Goal: Task Accomplishment & Management: Manage account settings

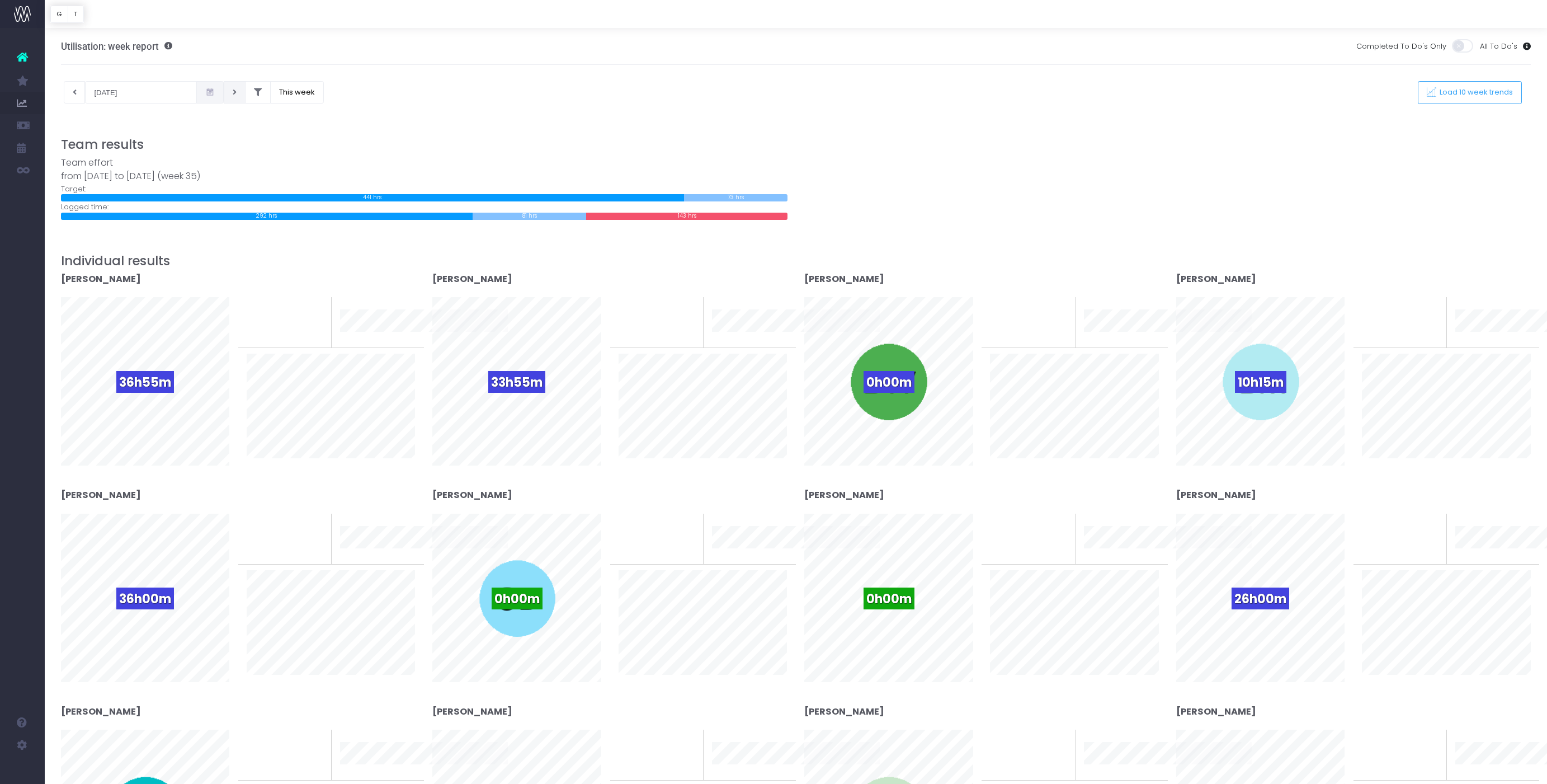
click at [225, 93] on button at bounding box center [234, 92] width 22 height 22
click at [224, 97] on button at bounding box center [234, 92] width 22 height 22
click at [77, 92] on button at bounding box center [74, 92] width 22 height 22
type input "01-09-2025"
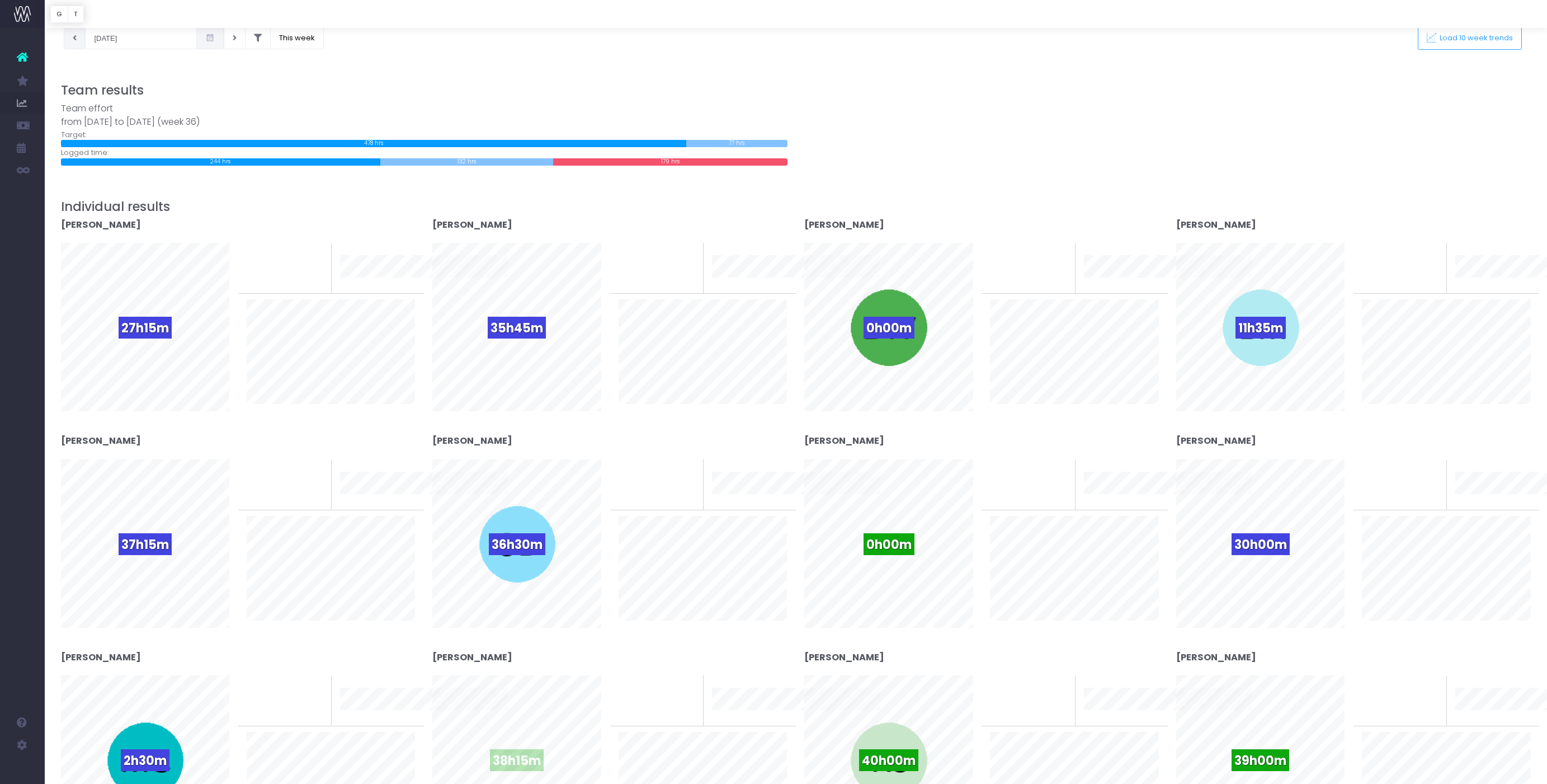
scroll to position [24, 0]
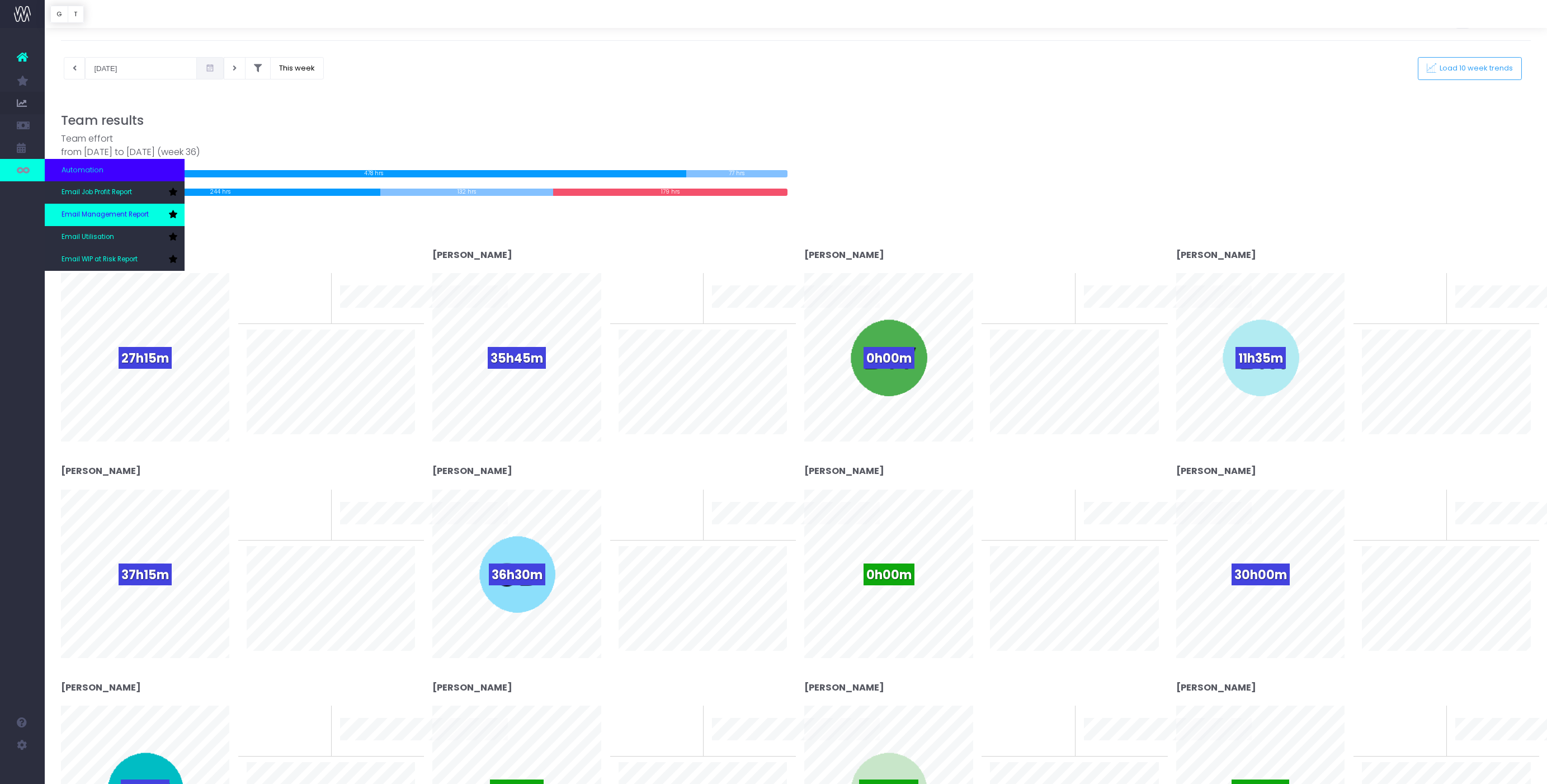
click at [99, 208] on link "Email Management Report" at bounding box center [114, 214] width 140 height 22
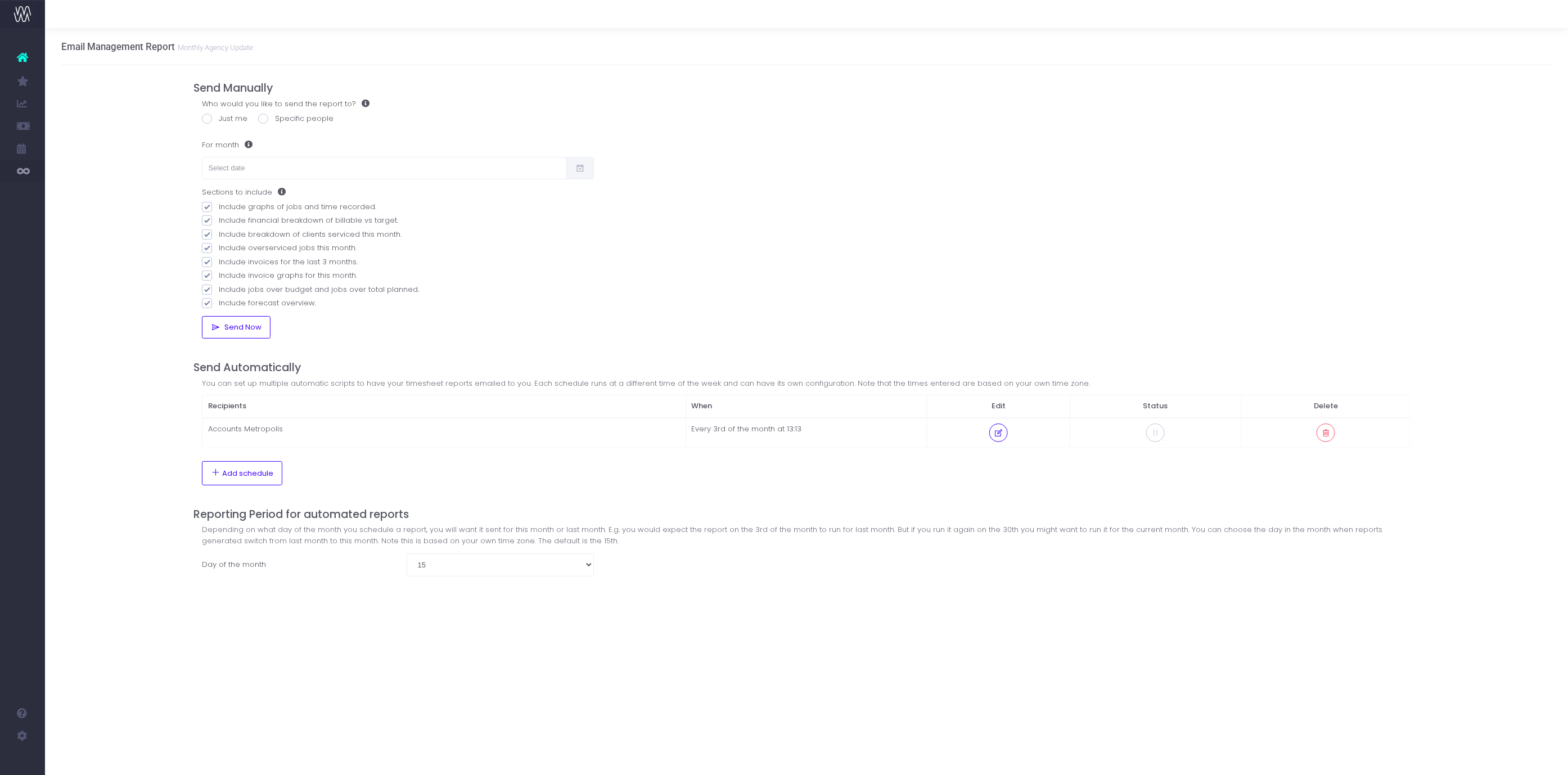
click at [258, 117] on span at bounding box center [263, 118] width 10 height 10
click at [275, 117] on input "Specific people" at bounding box center [279, 117] width 7 height 7
radio input "true"
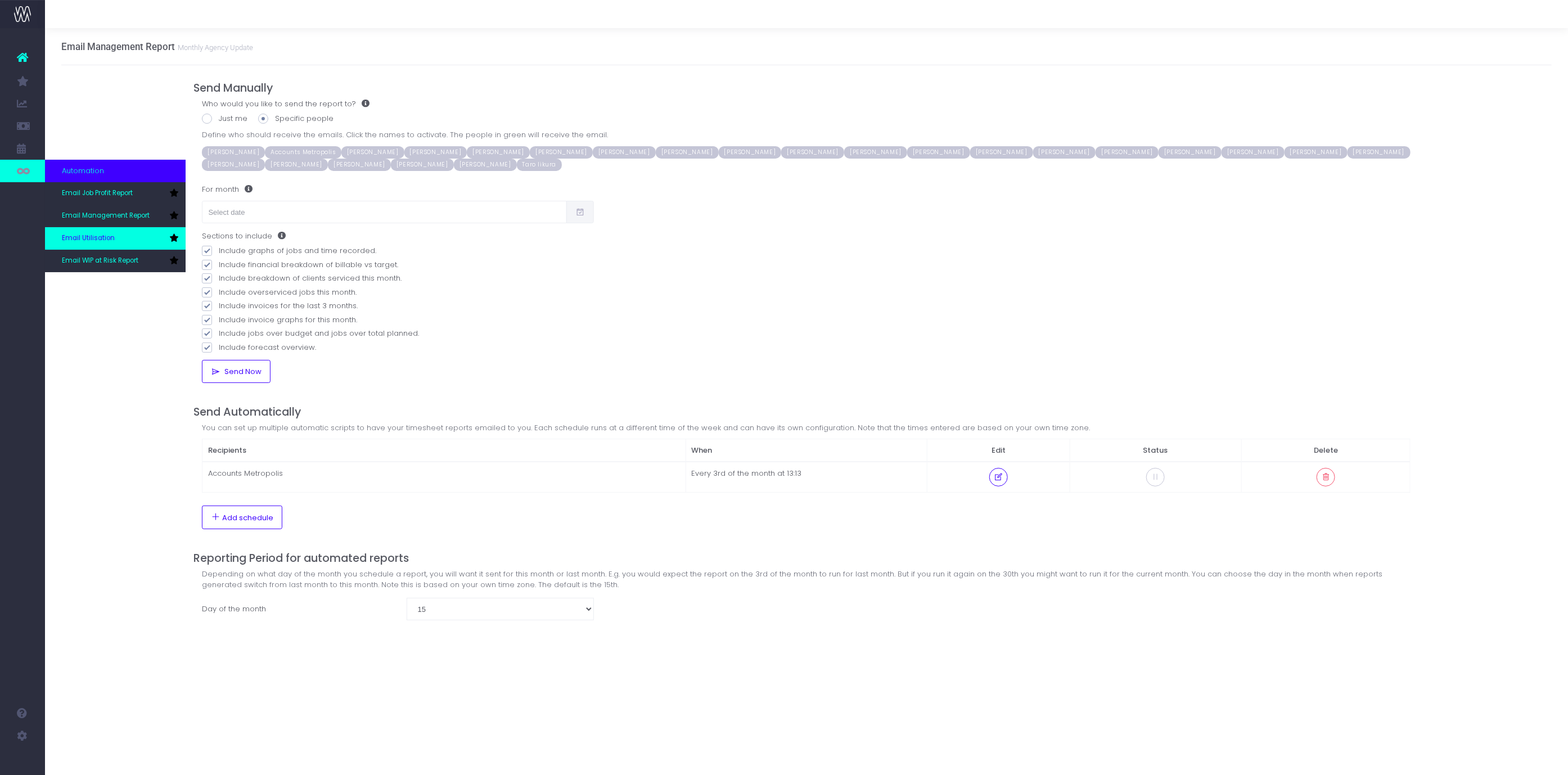
click at [126, 236] on link "Email Utilisation" at bounding box center [115, 238] width 141 height 22
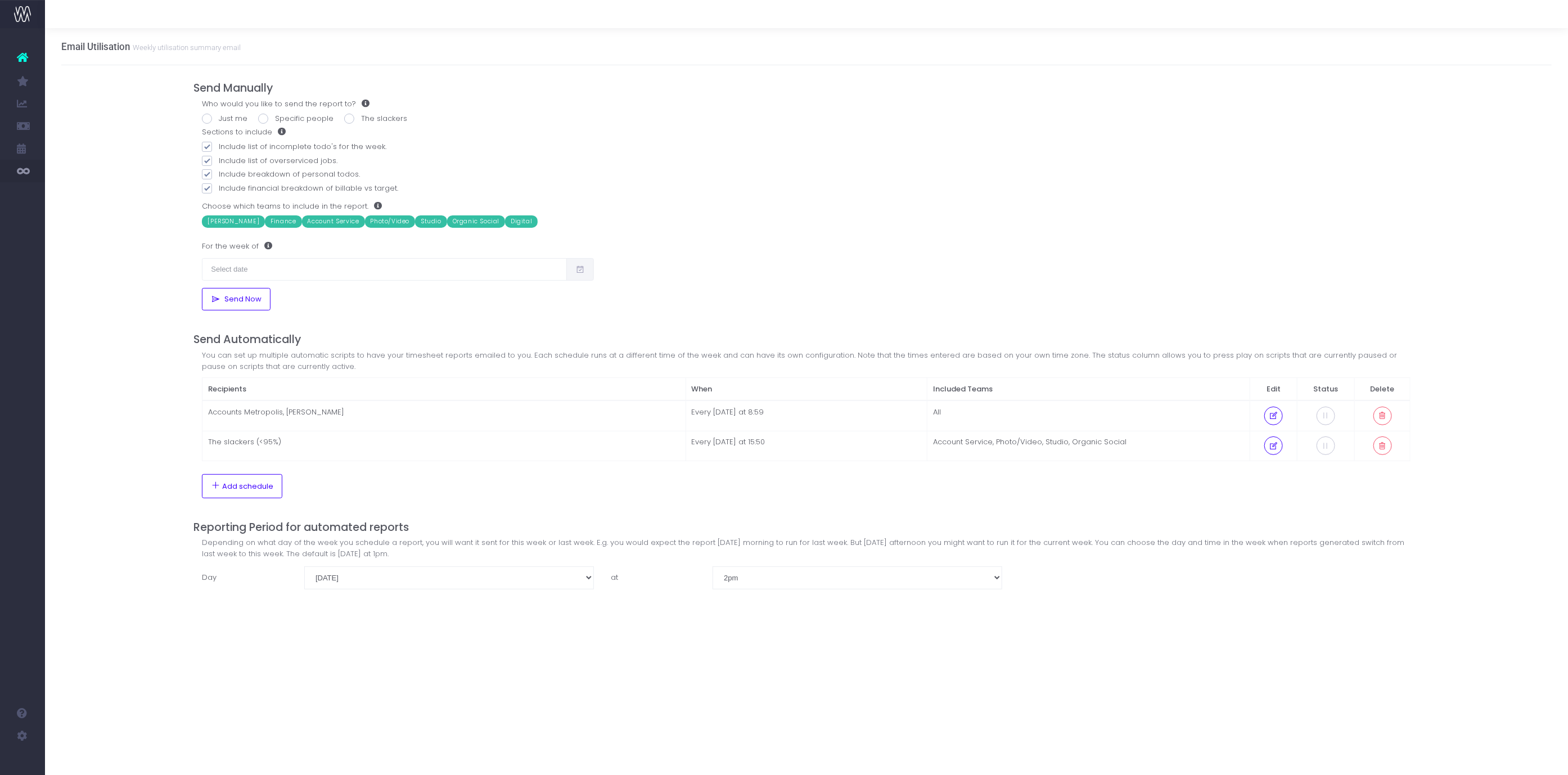
drag, startPoint x: 327, startPoint y: 418, endPoint x: 304, endPoint y: 415, distance: 23.2
click at [326, 418] on td "Accounts Metropolis, Pino" at bounding box center [444, 416] width 483 height 30
click at [296, 414] on td "Accounts Metropolis, Pino" at bounding box center [444, 416] width 483 height 30
click at [1272, 416] on icon at bounding box center [1273, 416] width 10 height 0
select select "8"
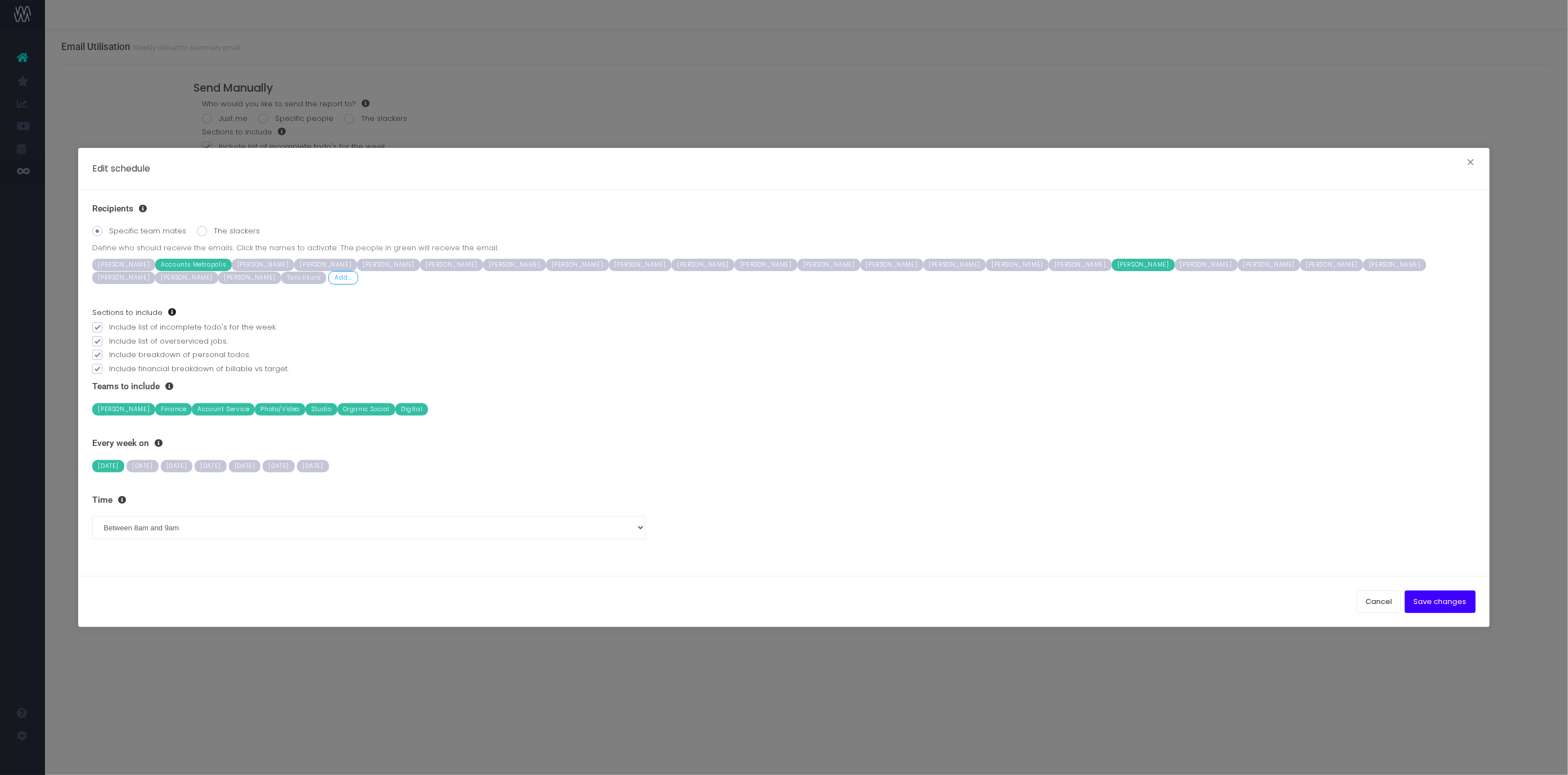
click at [121, 409] on span "Charles Lloyd" at bounding box center [123, 410] width 63 height 12
click at [165, 410] on span "Finance" at bounding box center [173, 410] width 36 height 12
click at [169, 271] on span "Accounts Metropolis" at bounding box center [193, 265] width 76 height 12
click at [197, 271] on span "Accounts Metropolis" at bounding box center [193, 265] width 76 height 12
click at [861, 271] on span "[PERSON_NAME]" at bounding box center [892, 265] width 63 height 12
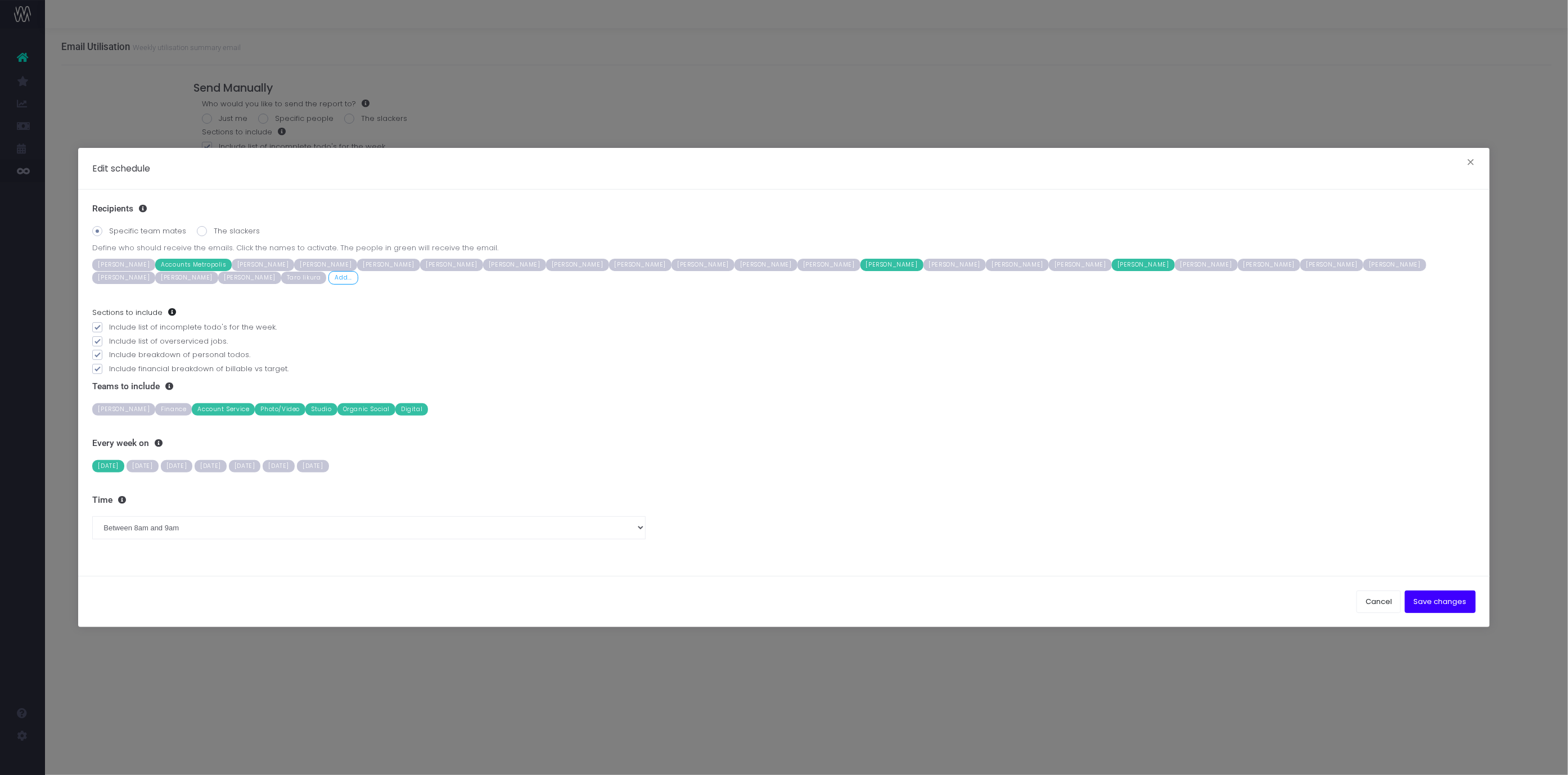
drag, startPoint x: 155, startPoint y: 464, endPoint x: 177, endPoint y: 464, distance: 22.0
click at [155, 464] on span "[DATE]" at bounding box center [142, 466] width 32 height 12
click at [193, 464] on span "[DATE]" at bounding box center [177, 466] width 32 height 12
click at [227, 466] on span "[DATE]" at bounding box center [211, 466] width 32 height 12
click at [261, 464] on span "[DATE]" at bounding box center [245, 466] width 32 height 12
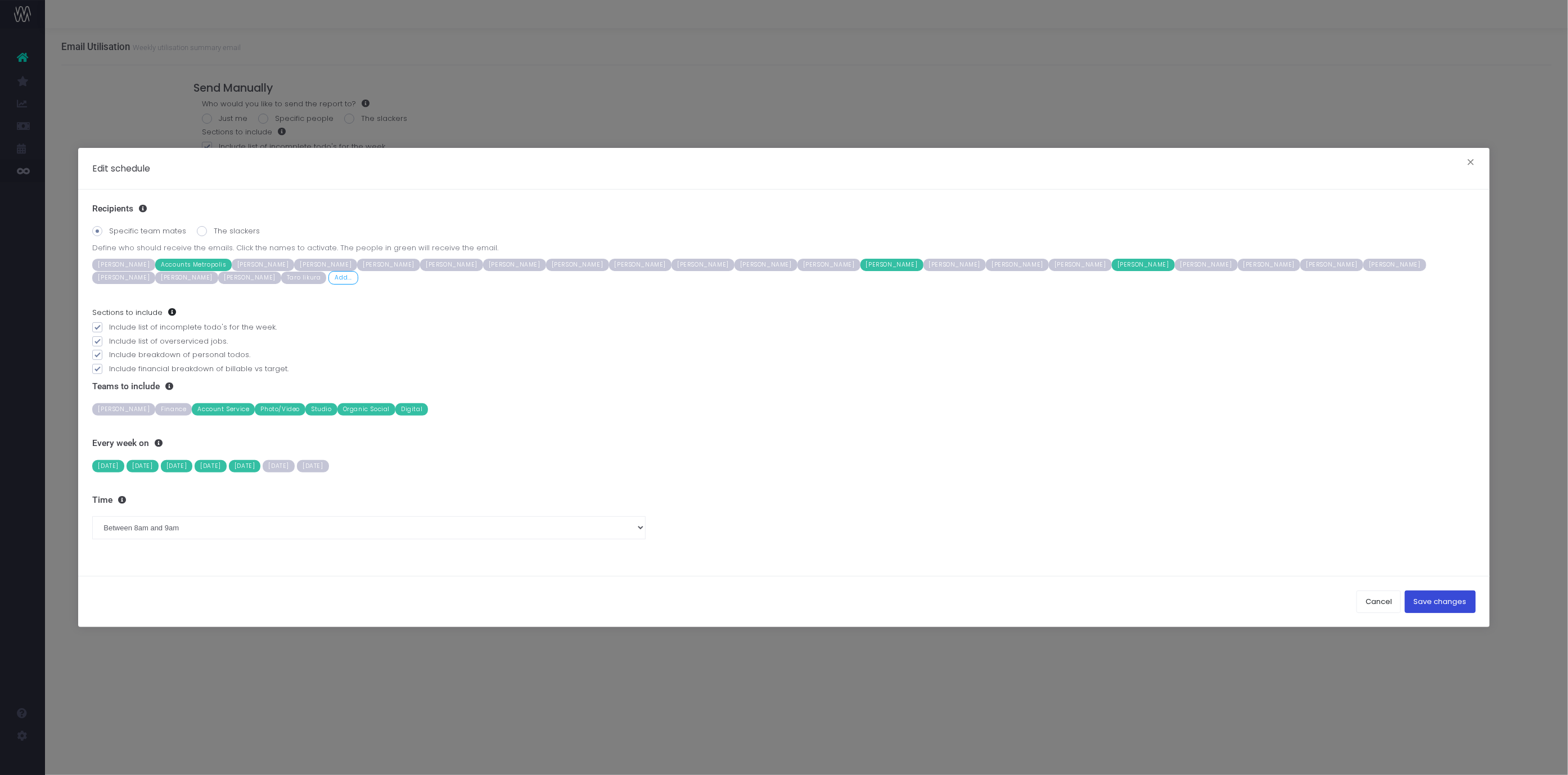
click at [1432, 602] on button "Save changes" at bounding box center [1441, 601] width 71 height 22
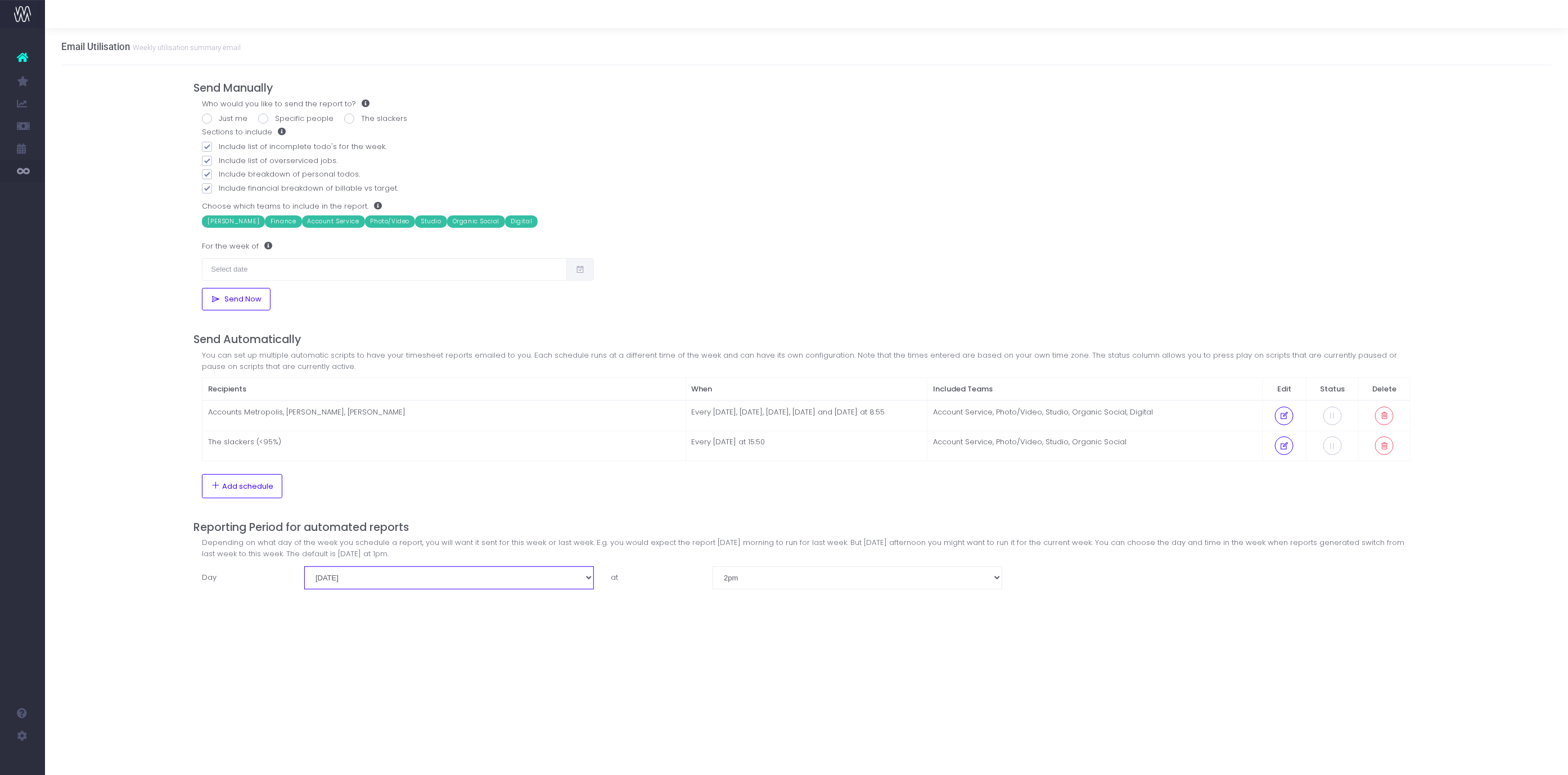
click at [585, 581] on select "Monday Tuesday Wednesday Thursday Friday Saturday Sunday" at bounding box center [449, 577] width 289 height 22
click at [304, 572] on select "Monday Tuesday Wednesday Thursday Friday Saturday Sunday" at bounding box center [449, 577] width 289 height 22
click at [212, 171] on label "Include breakdown of personal todos." at bounding box center [806, 174] width 1209 height 12
click at [219, 171] on input "Include breakdown of personal todos." at bounding box center [222, 173] width 7 height 7
checkbox input "false"
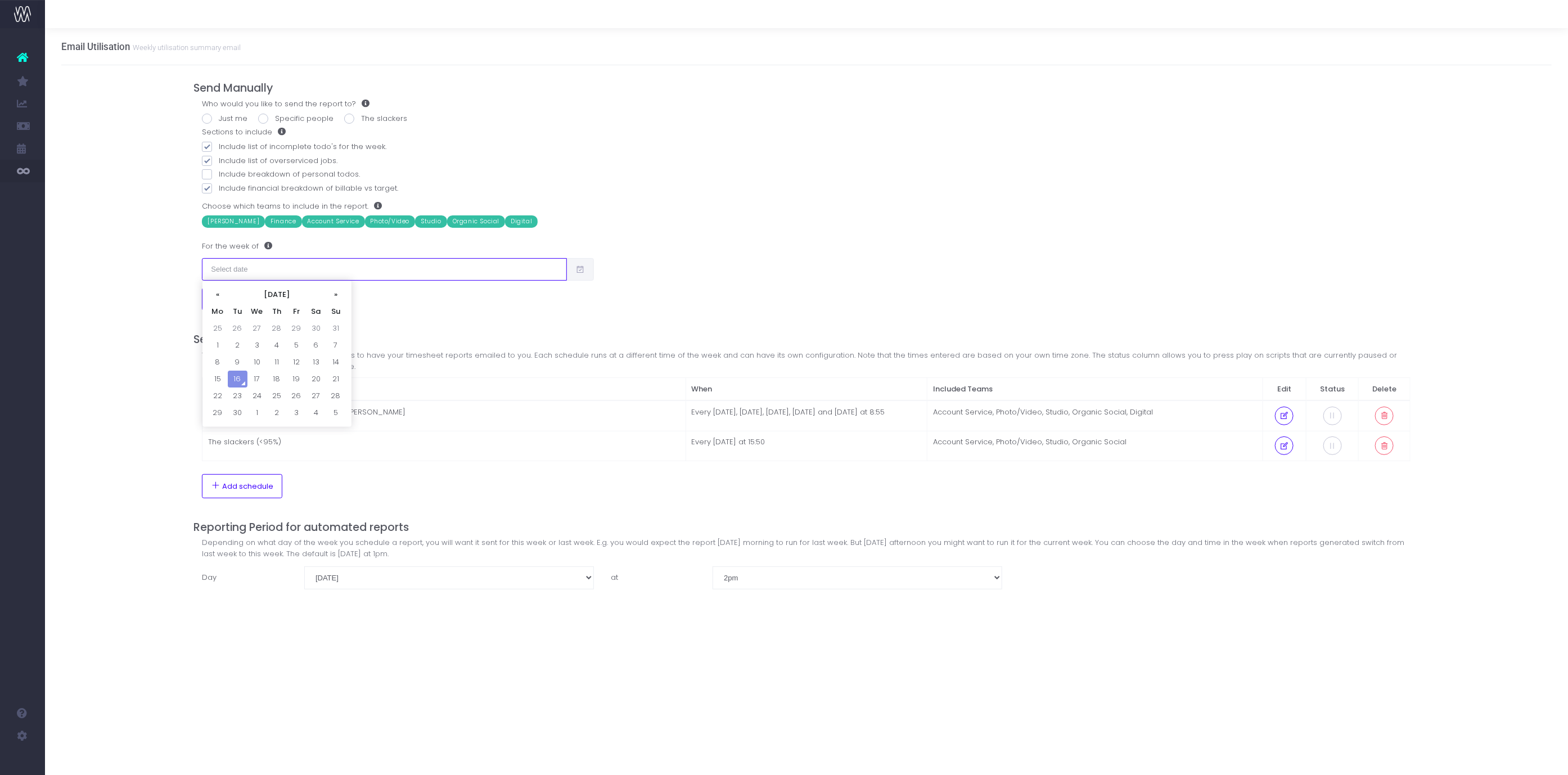
click at [481, 271] on input "text" at bounding box center [384, 269] width 365 height 22
click at [813, 229] on div "Who would you like to send the report to? Just me Specific people The slackers …" at bounding box center [806, 204] width 1226 height 212
click at [1280, 416] on icon at bounding box center [1284, 416] width 10 height 0
select select "8"
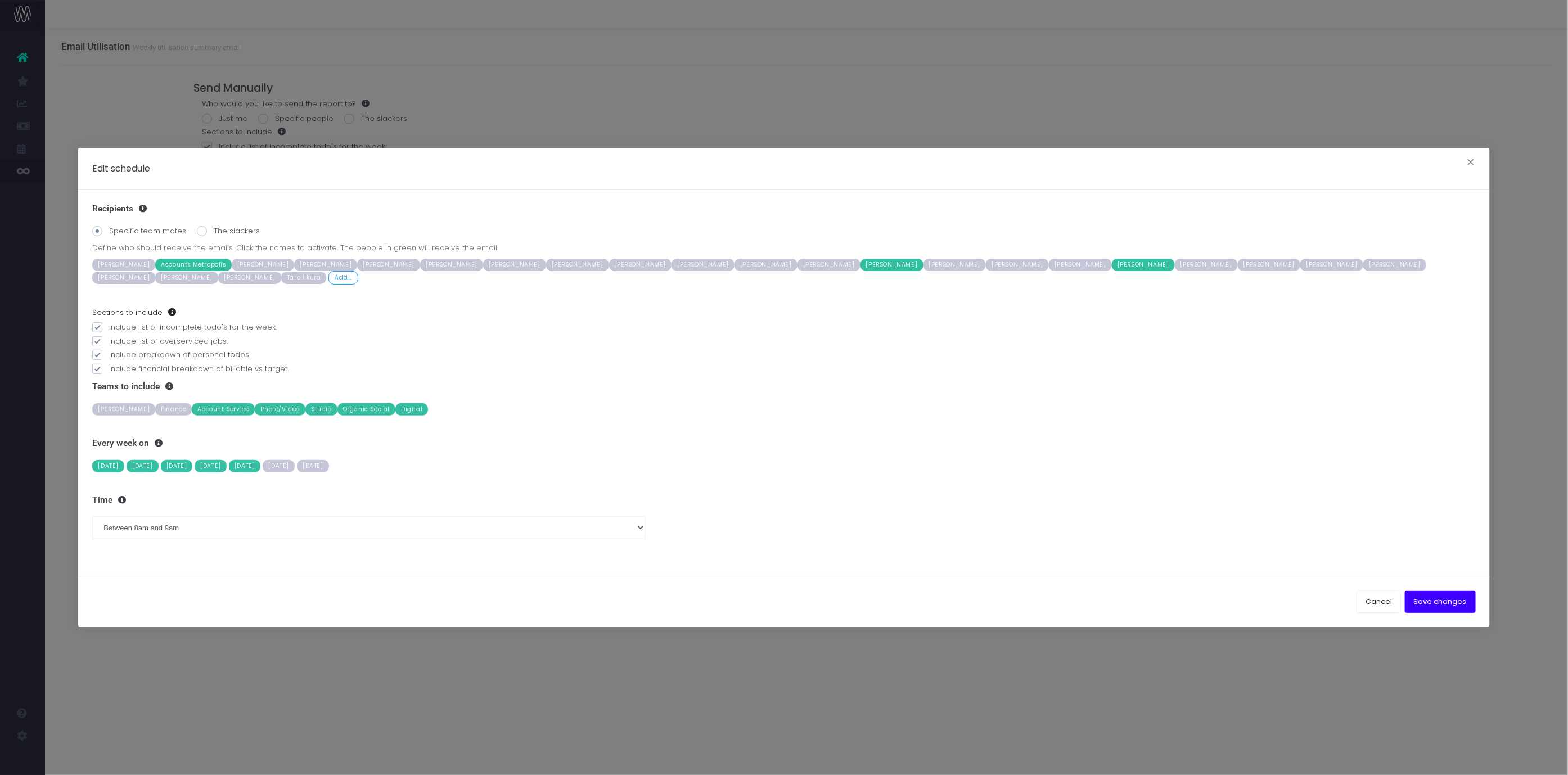
drag, startPoint x: 142, startPoint y: 466, endPoint x: 189, endPoint y: 467, distance: 47.0
click at [142, 466] on span "[DATE]" at bounding box center [142, 466] width 32 height 12
drag, startPoint x: 191, startPoint y: 466, endPoint x: 225, endPoint y: 464, distance: 34.1
click at [192, 466] on span "[DATE]" at bounding box center [177, 466] width 32 height 12
click at [227, 463] on span "[DATE]" at bounding box center [211, 466] width 32 height 12
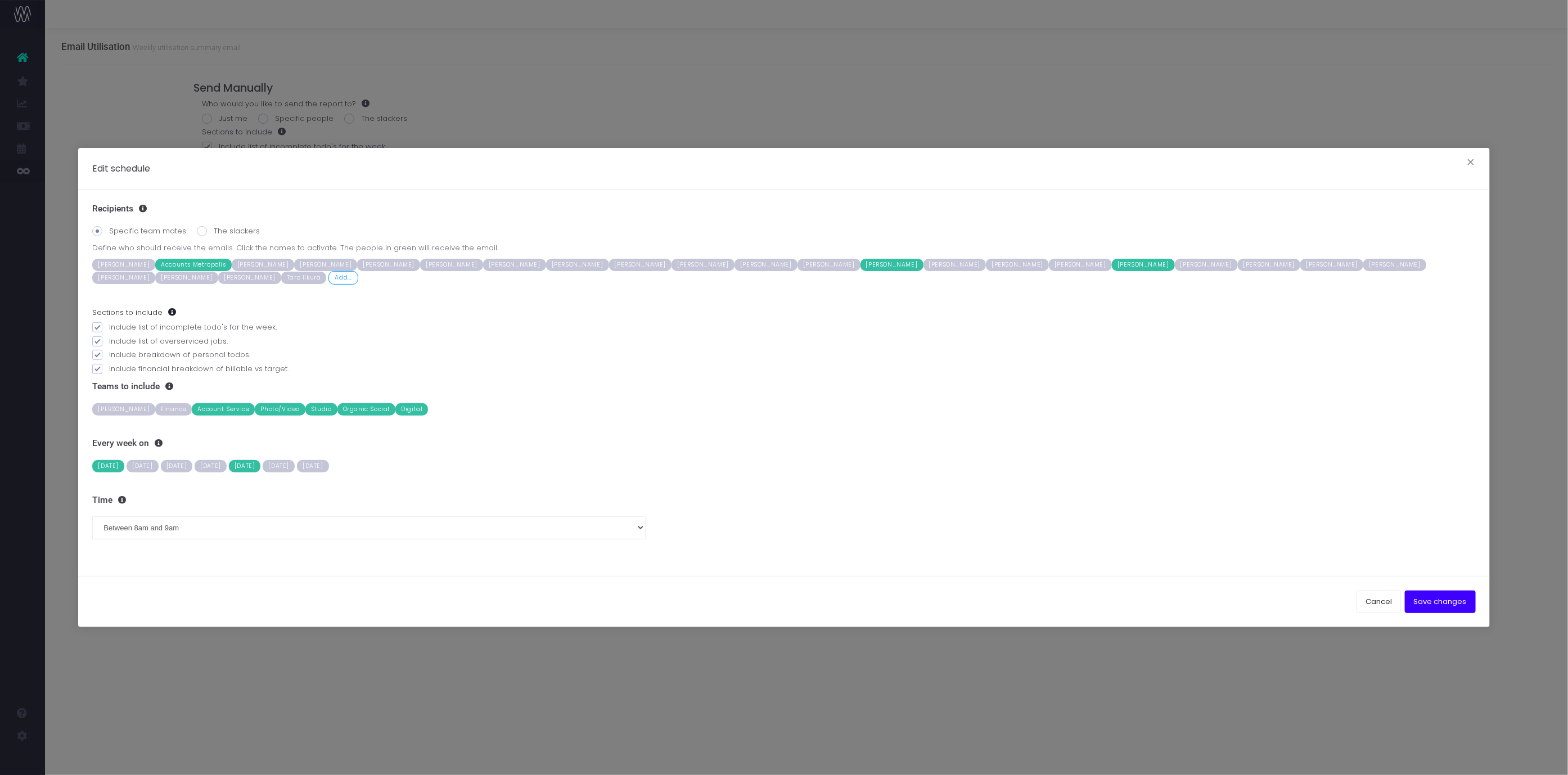
drag, startPoint x: 283, startPoint y: 461, endPoint x: 360, endPoint y: 470, distance: 77.5
click at [261, 462] on span "[DATE]" at bounding box center [245, 466] width 32 height 12
click at [1433, 598] on button "Save changes" at bounding box center [1441, 601] width 71 height 22
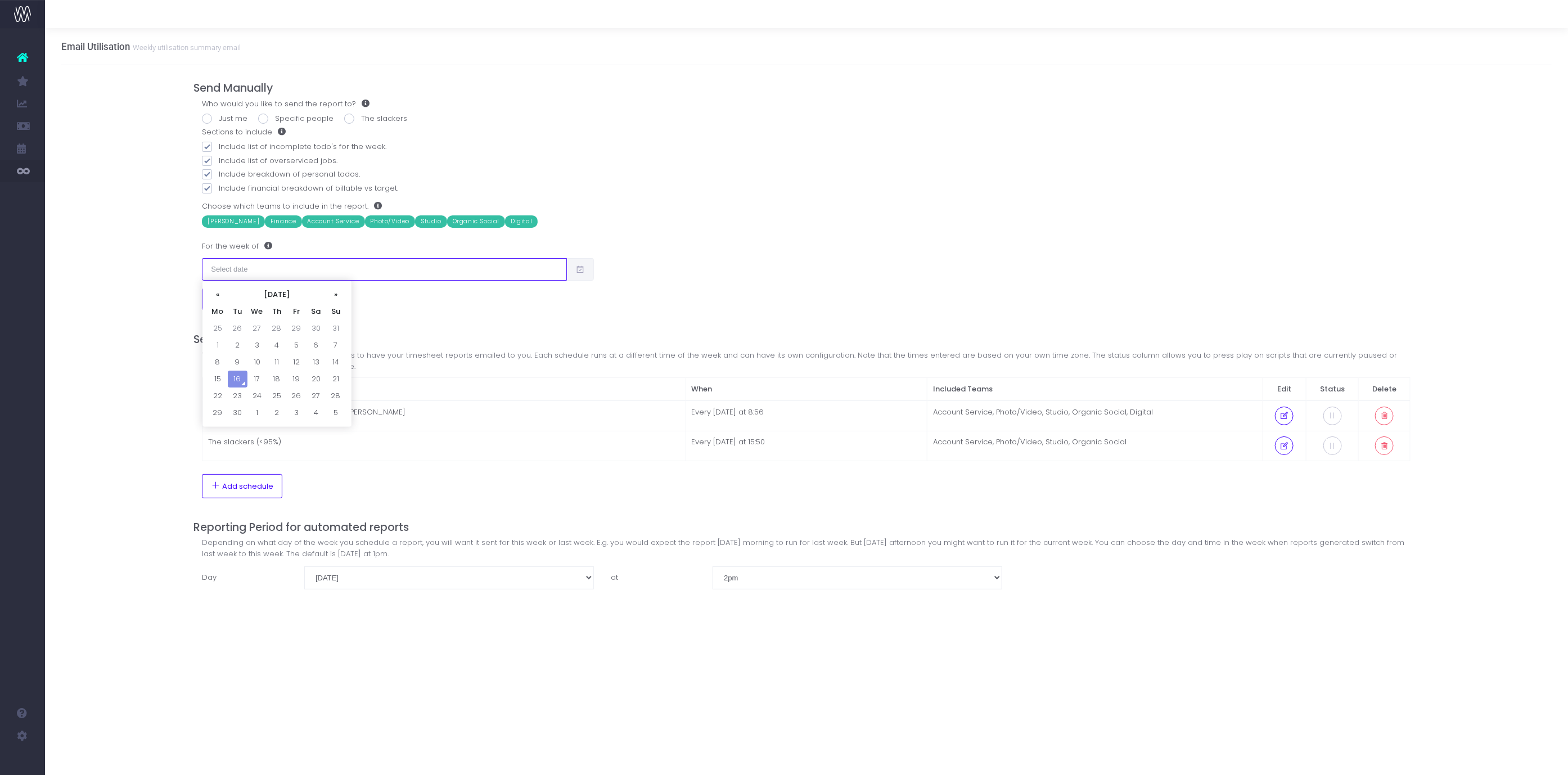
click at [548, 265] on input "text" at bounding box center [384, 269] width 365 height 22
click at [211, 378] on td "15" at bounding box center [218, 379] width 19 height 17
click at [569, 268] on span at bounding box center [580, 269] width 27 height 22
click at [573, 269] on span at bounding box center [580, 269] width 27 height 22
click at [528, 269] on input "[DATE]" at bounding box center [384, 269] width 365 height 22
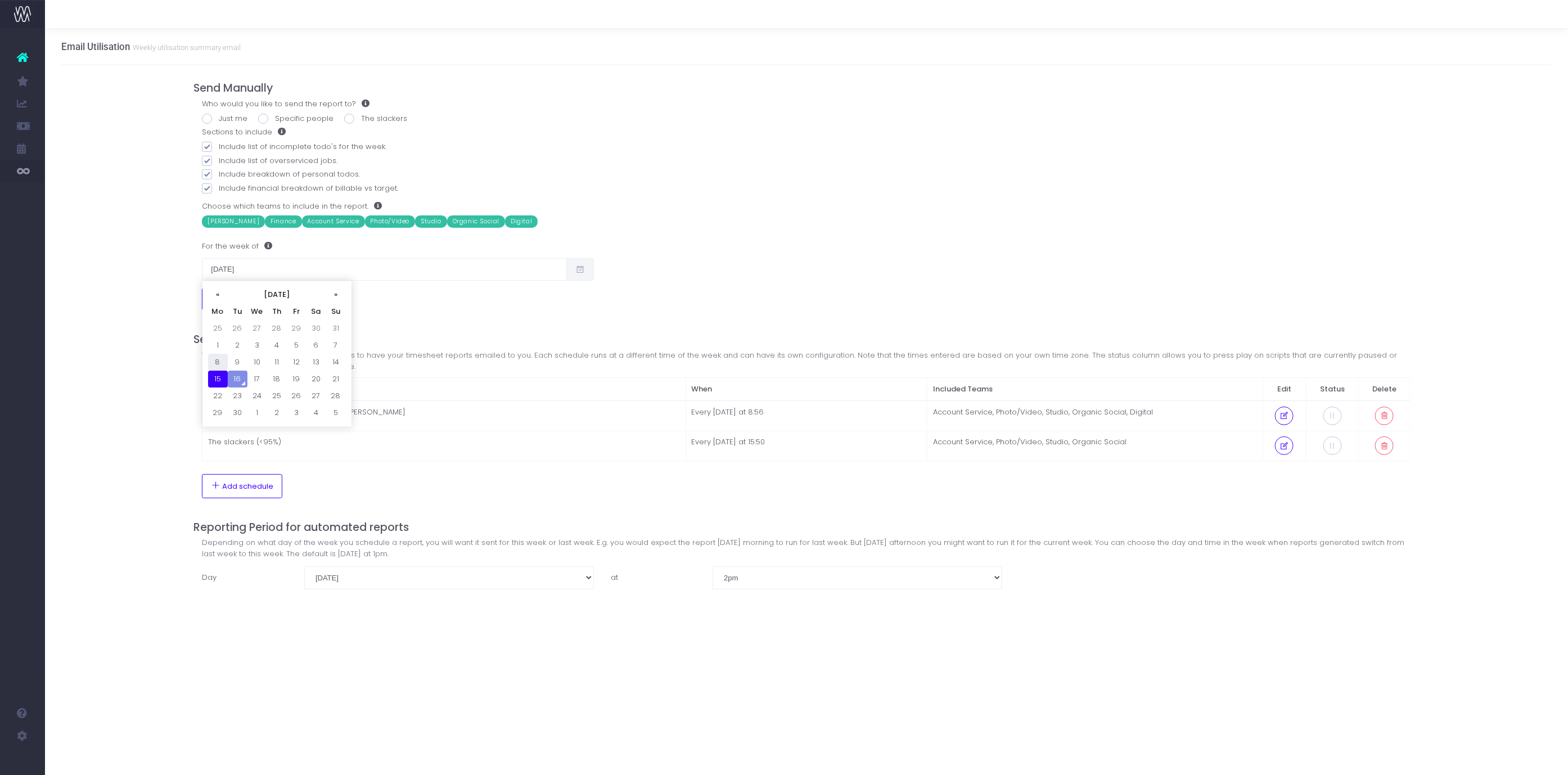
click at [218, 358] on td "8" at bounding box center [218, 362] width 19 height 17
type input "[DATE]"
drag, startPoint x: 396, startPoint y: 320, endPoint x: 441, endPoint y: 326, distance: 45.4
click at [396, 320] on div "Send Manually Who would you like to send the report to? Just me Specific people…" at bounding box center [806, 347] width 1226 height 563
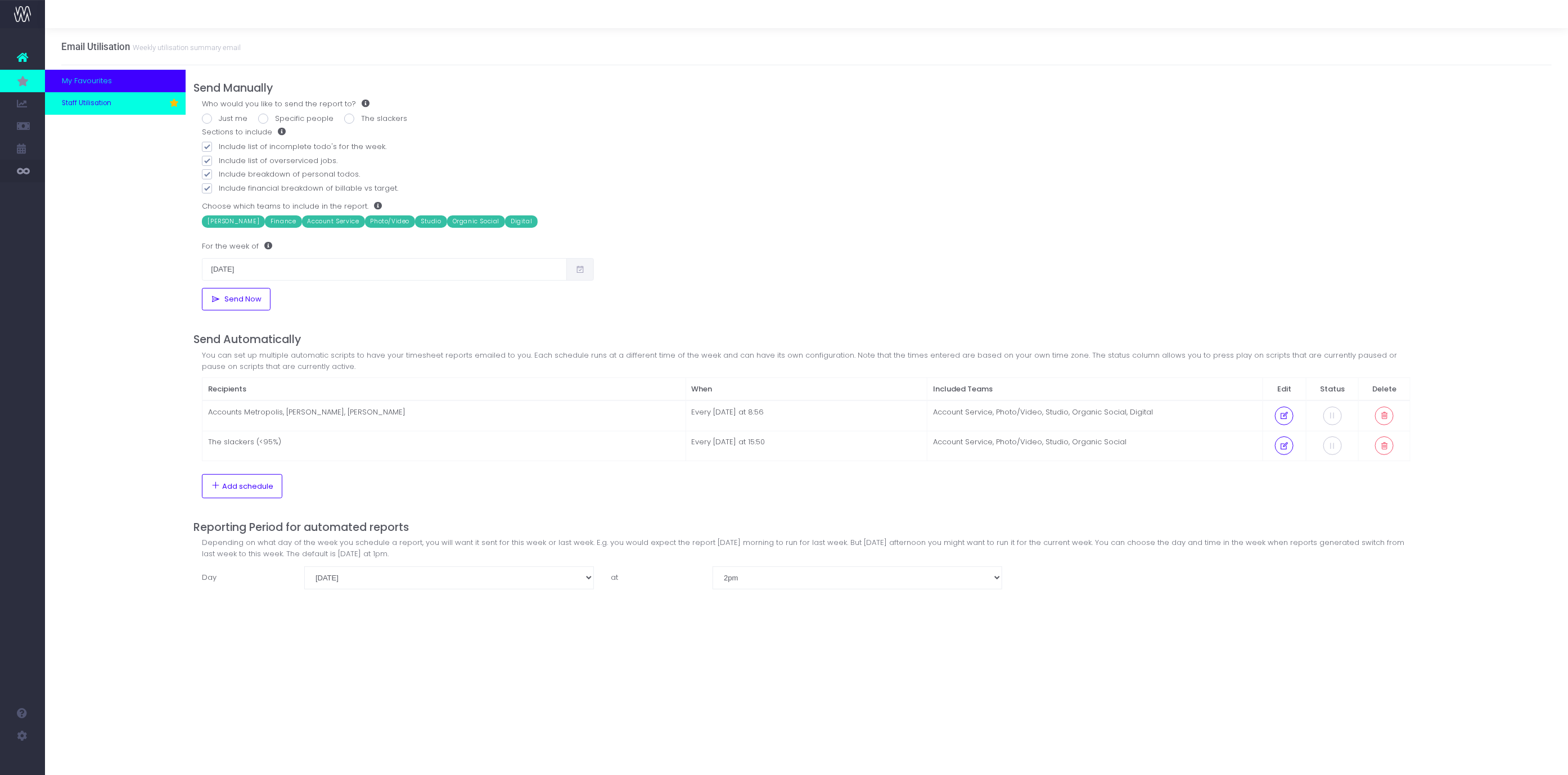
click at [92, 98] on span "Staff Utilisation" at bounding box center [87, 103] width 50 height 10
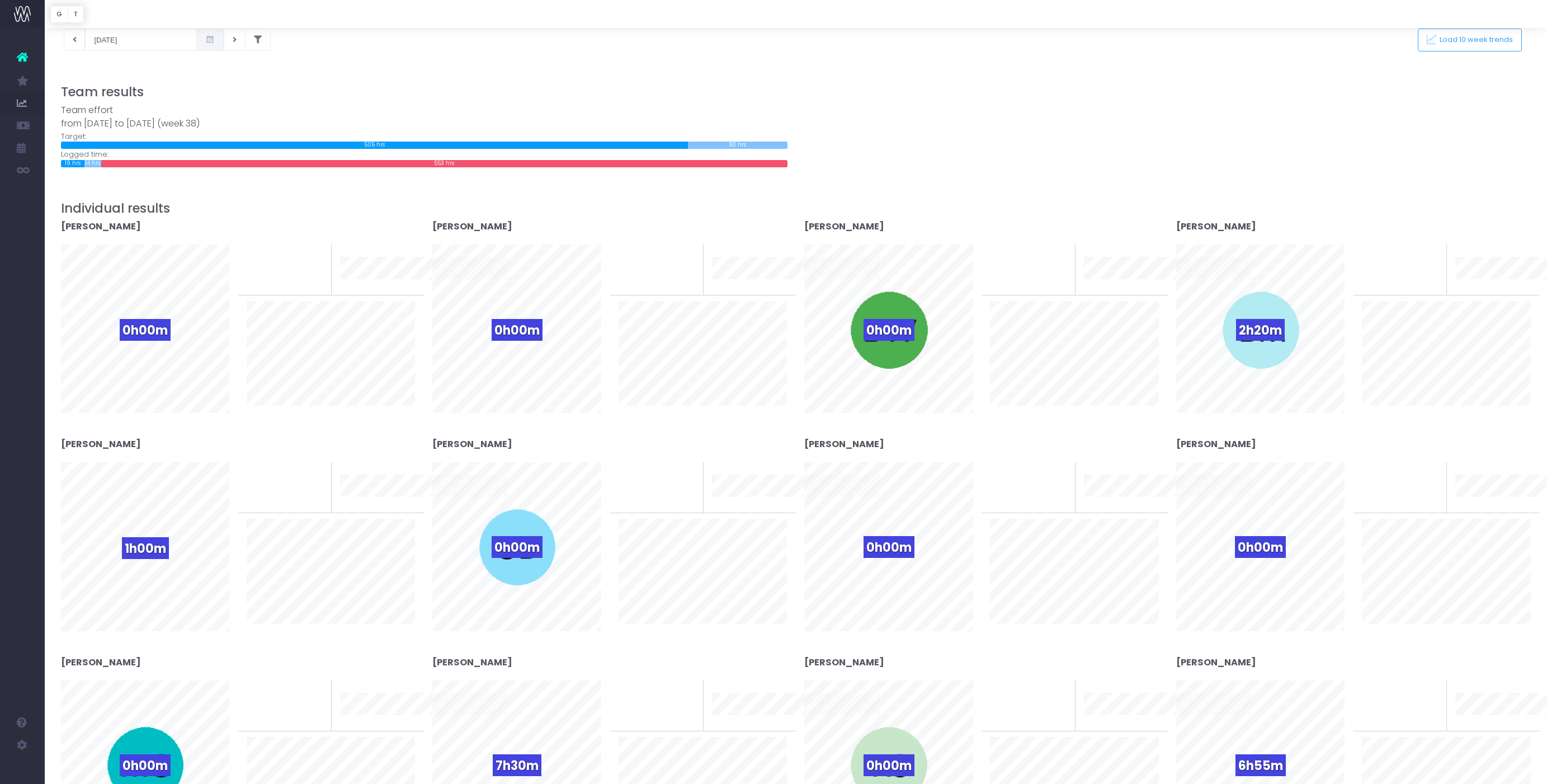
scroll to position [42, 0]
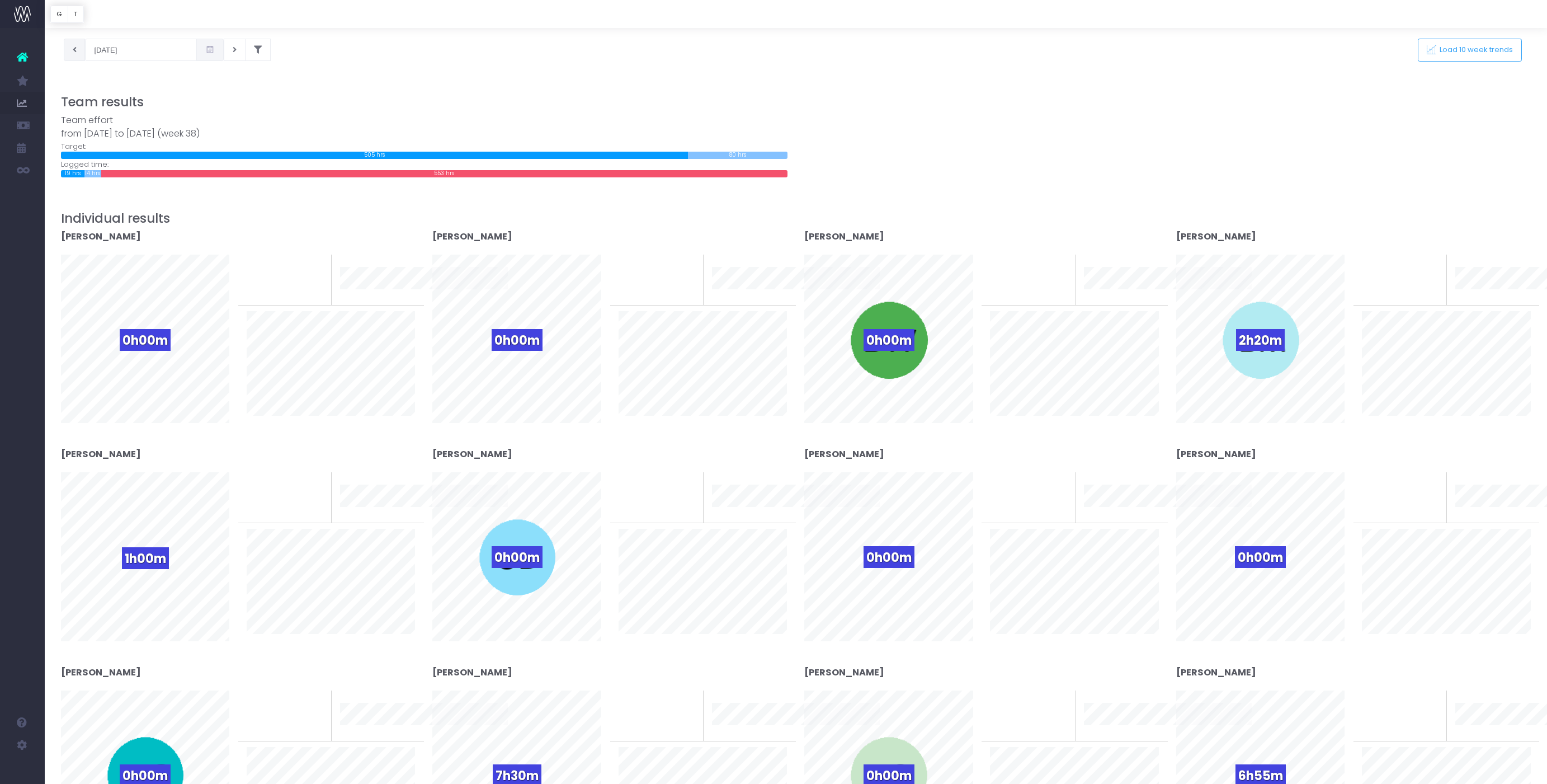
click at [81, 46] on button at bounding box center [74, 49] width 22 height 22
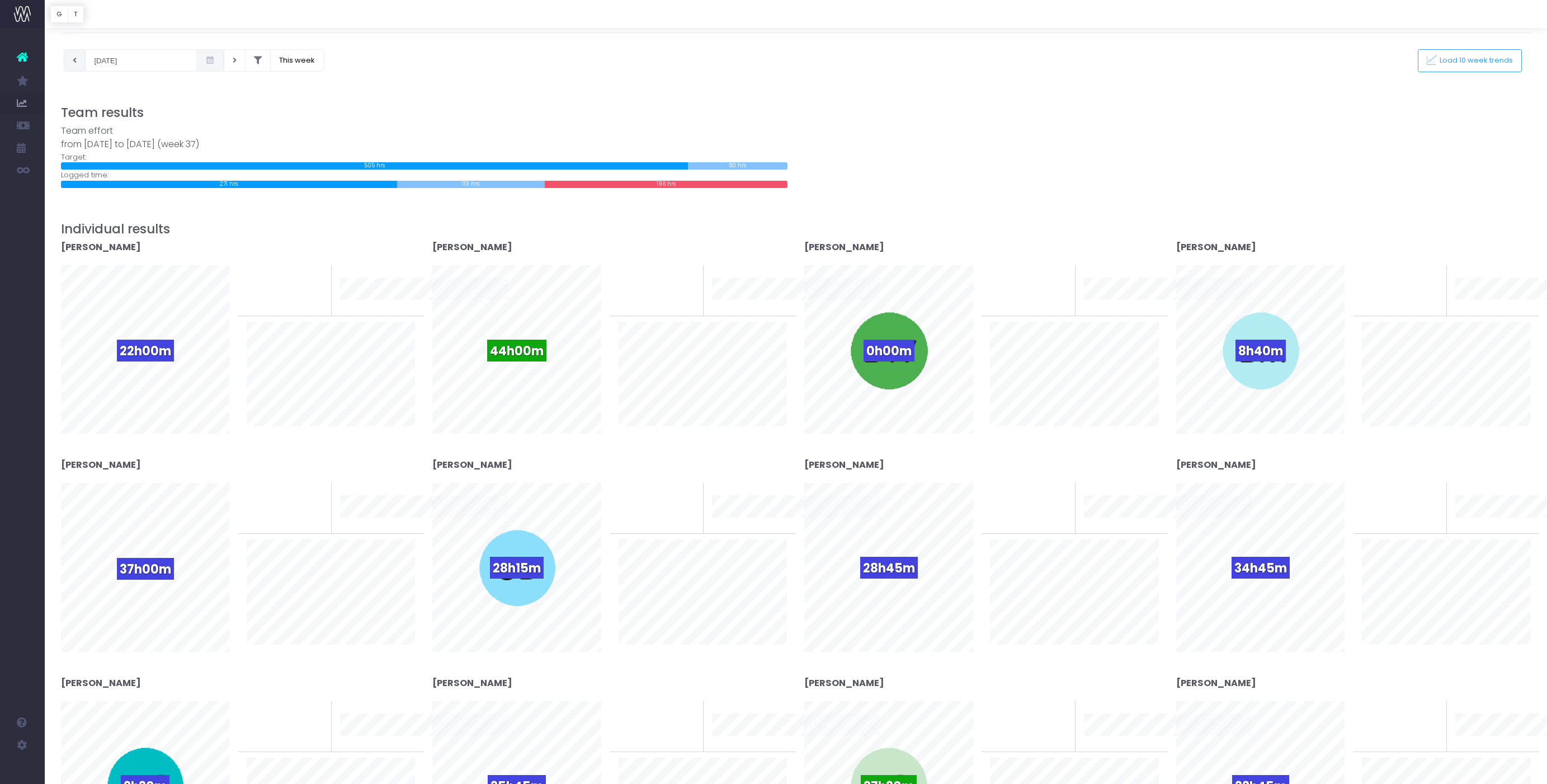
scroll to position [4, 0]
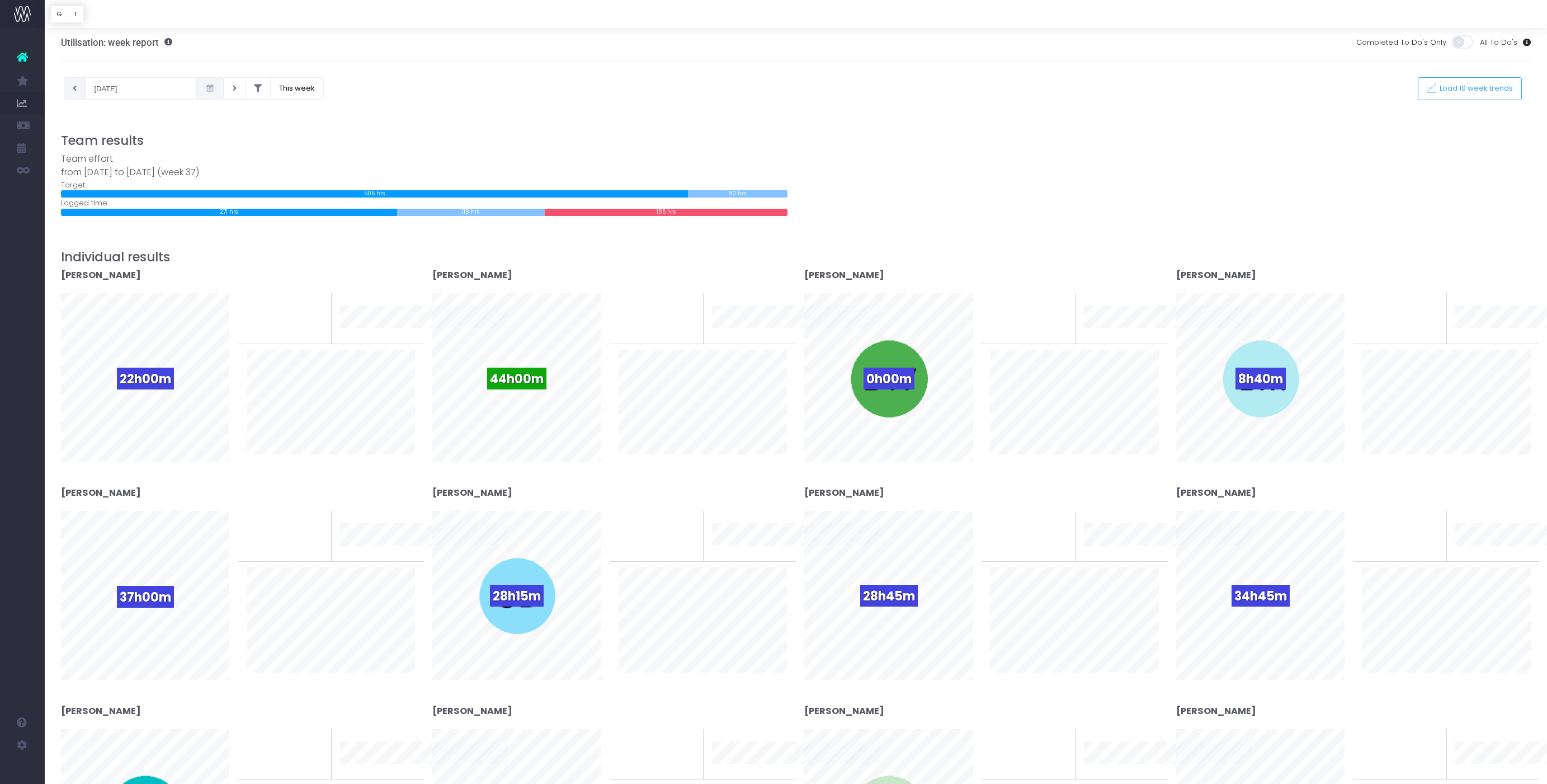
click at [70, 82] on button at bounding box center [74, 88] width 22 height 22
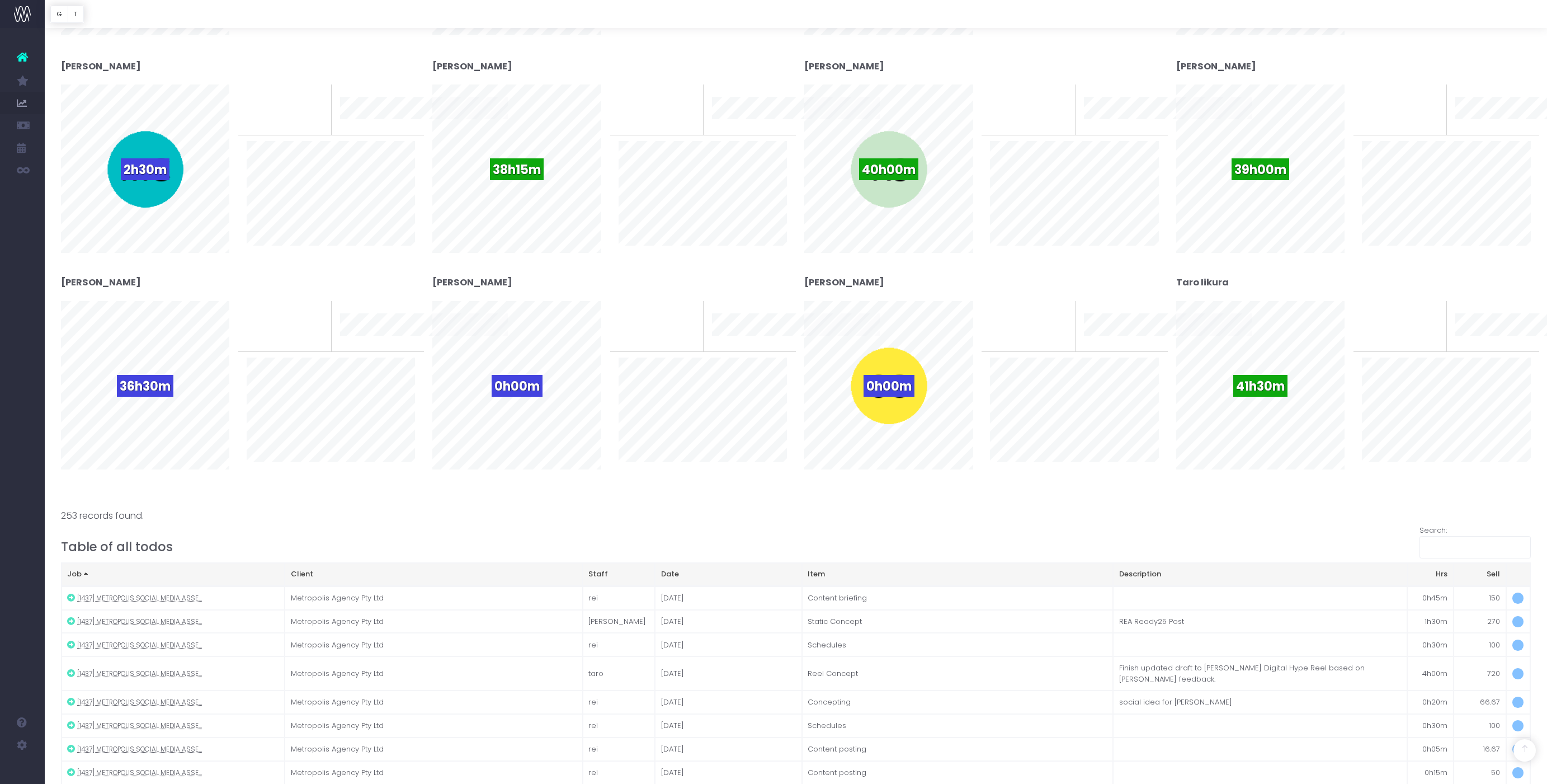
scroll to position [650, 0]
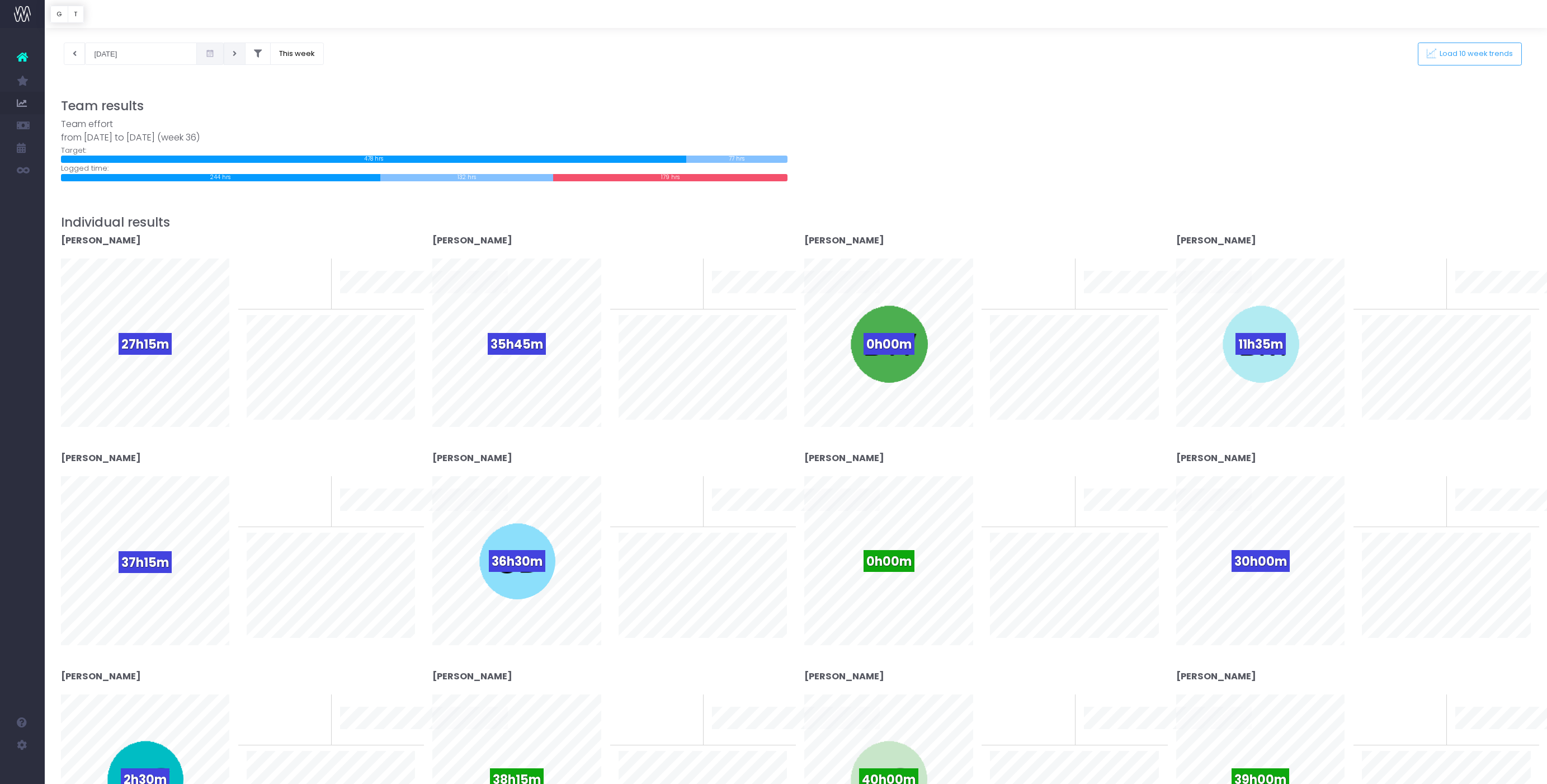
click at [232, 54] on icon at bounding box center [234, 54] width 4 height 0
type input "[DATE]"
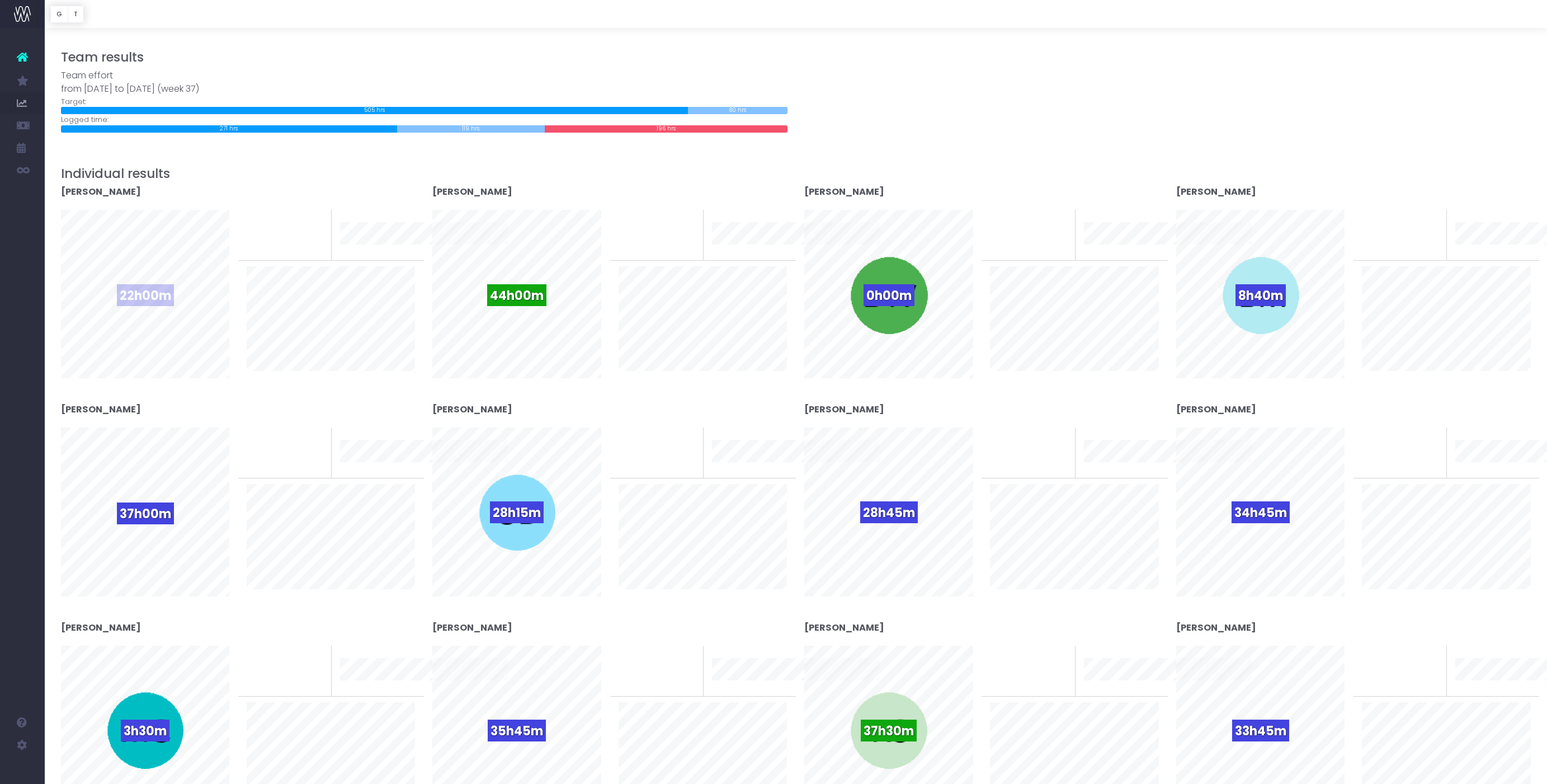
scroll to position [77, 0]
